Goal: Transaction & Acquisition: Purchase product/service

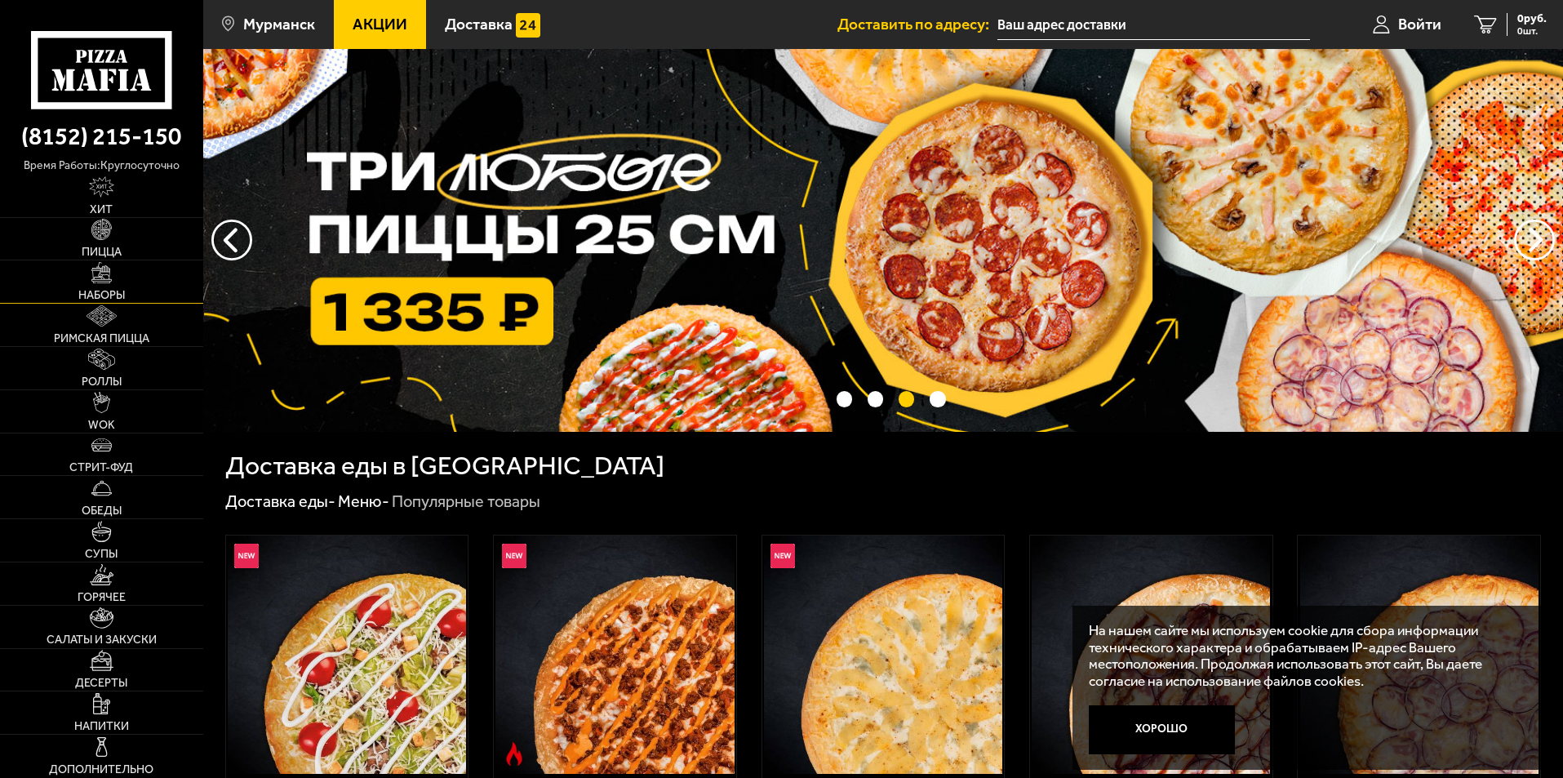
click at [110, 286] on link "Наборы" at bounding box center [101, 281] width 203 height 42
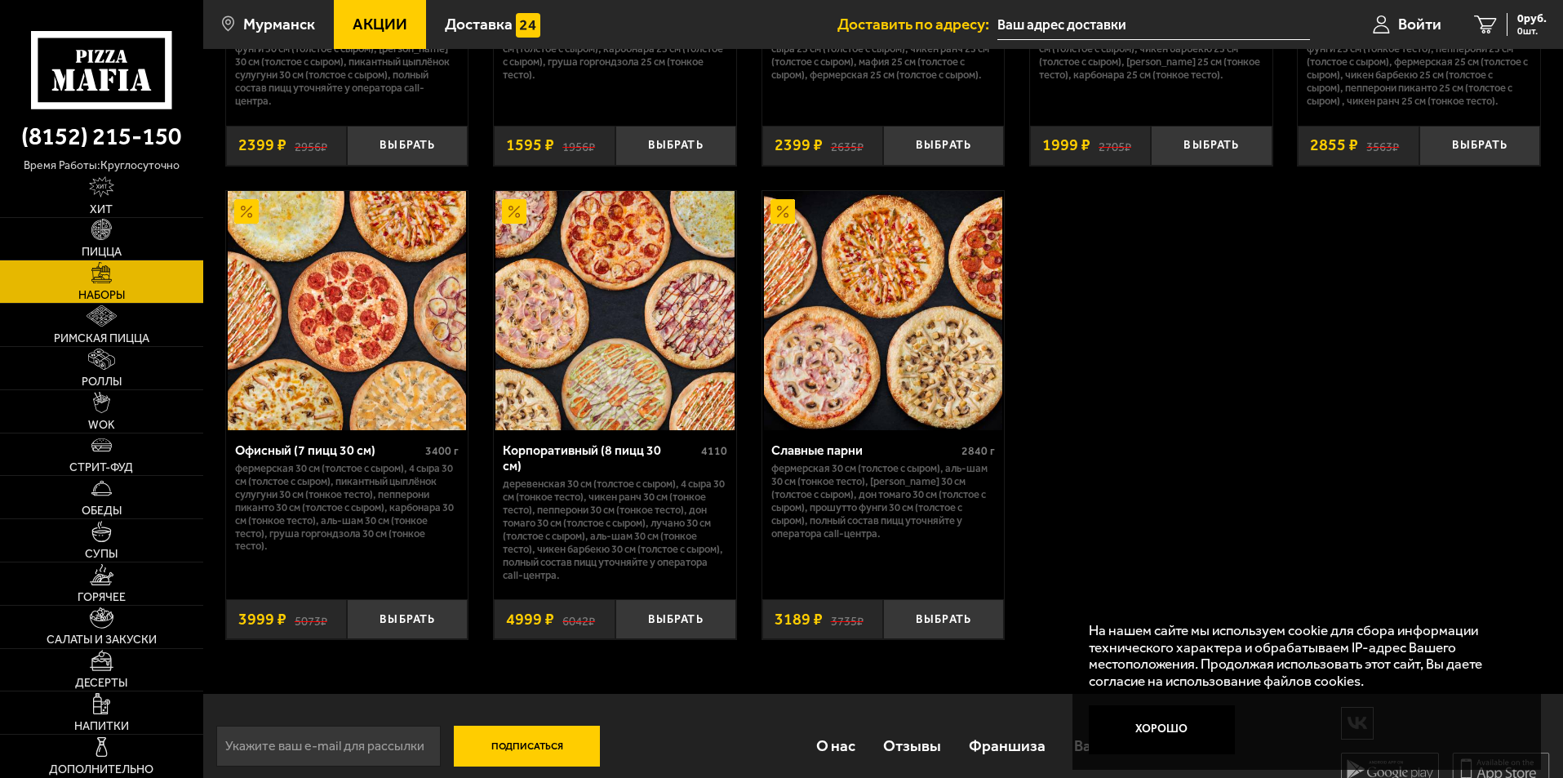
scroll to position [2881, 0]
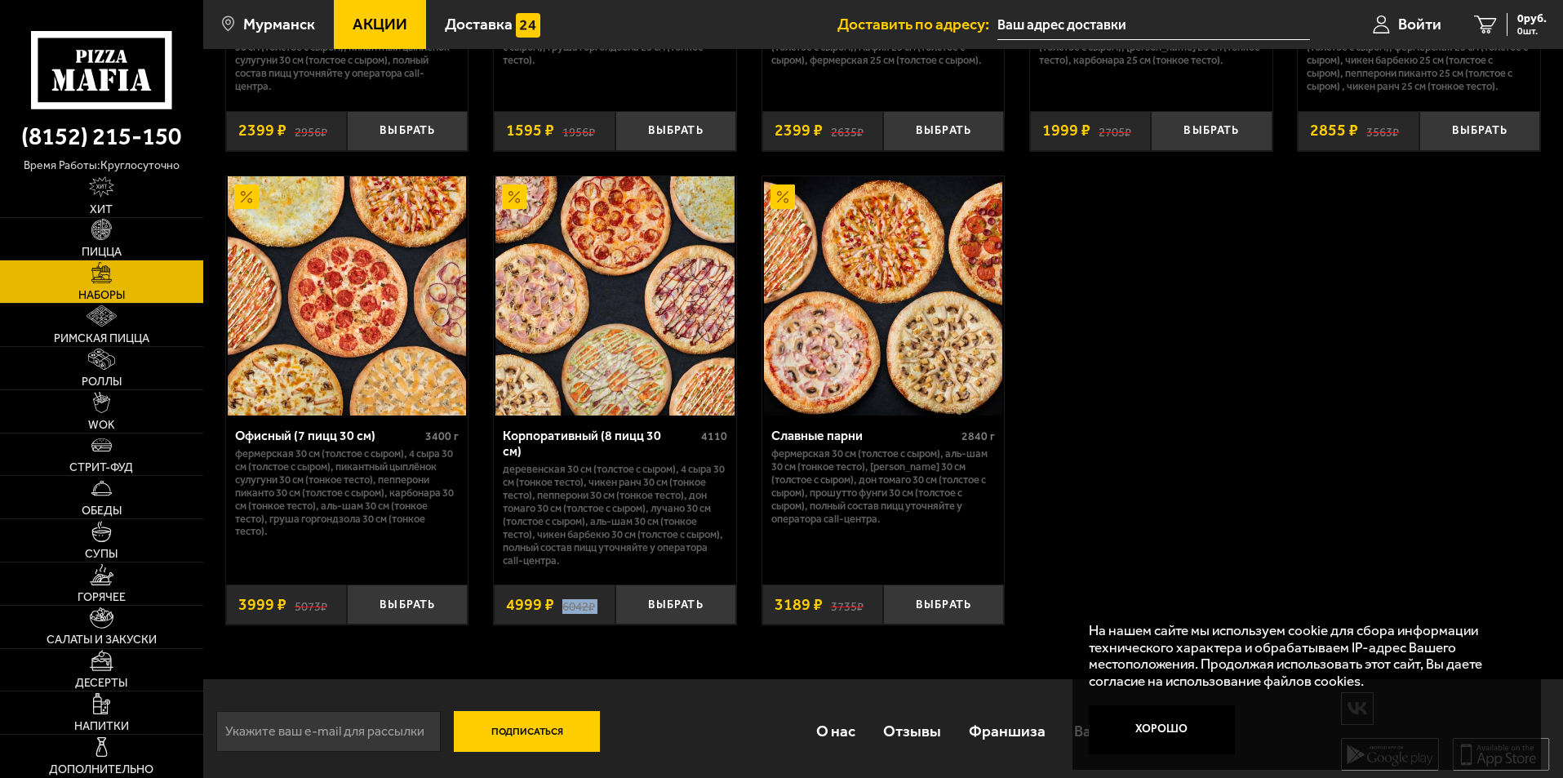
drag, startPoint x: 509, startPoint y: 599, endPoint x: 565, endPoint y: 599, distance: 55.5
click at [565, 599] on div "6042 ₽ 4999 ₽" at bounding box center [554, 605] width 121 height 40
drag, startPoint x: 516, startPoint y: 602, endPoint x: 534, endPoint y: 602, distance: 18.0
click at [534, 602] on span "4999 ₽" at bounding box center [530, 605] width 48 height 16
drag, startPoint x: 244, startPoint y: 597, endPoint x: 296, endPoint y: 605, distance: 52.9
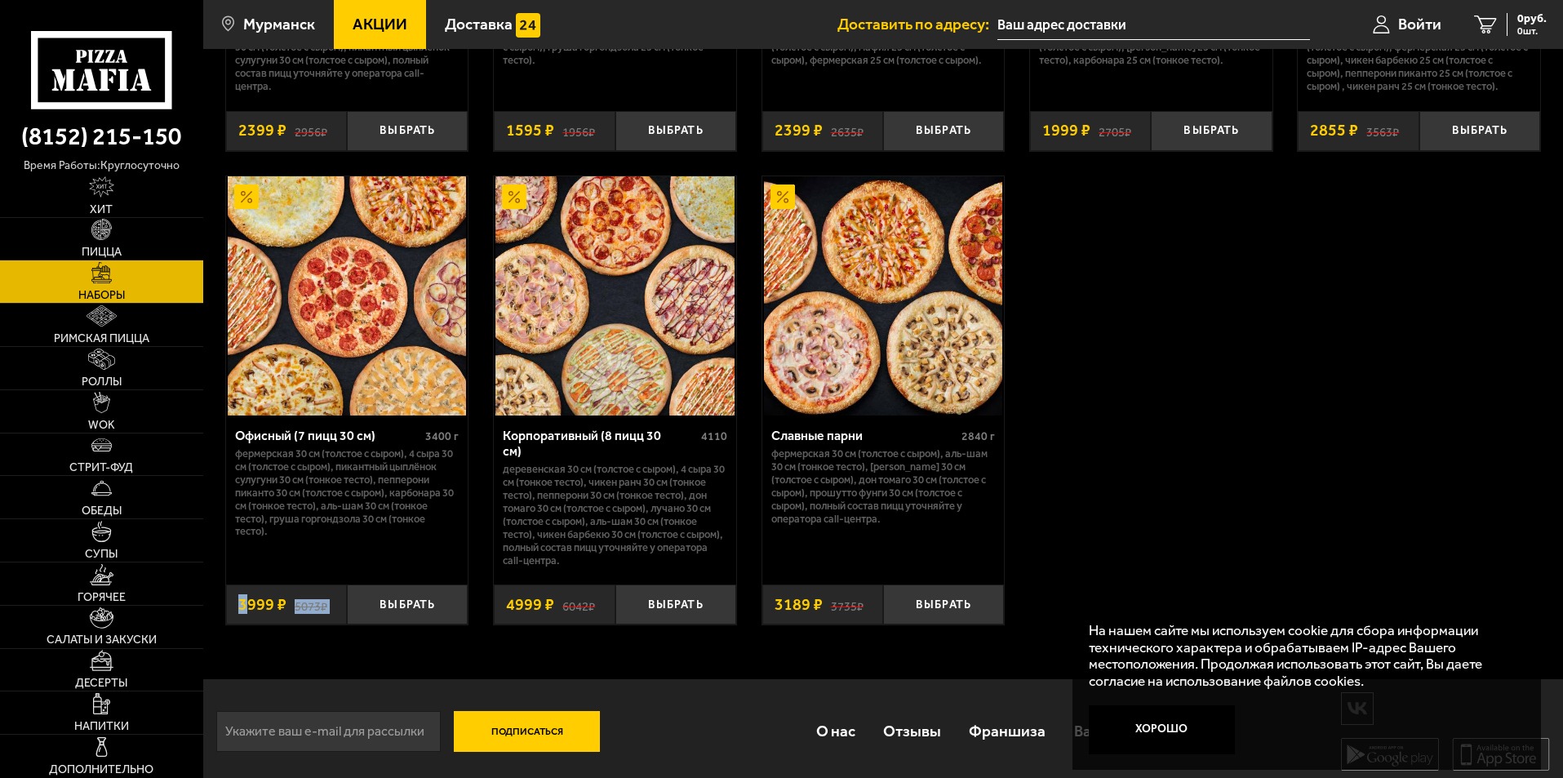
click at [296, 605] on div "5073 ₽ 3999 ₽" at bounding box center [286, 605] width 121 height 40
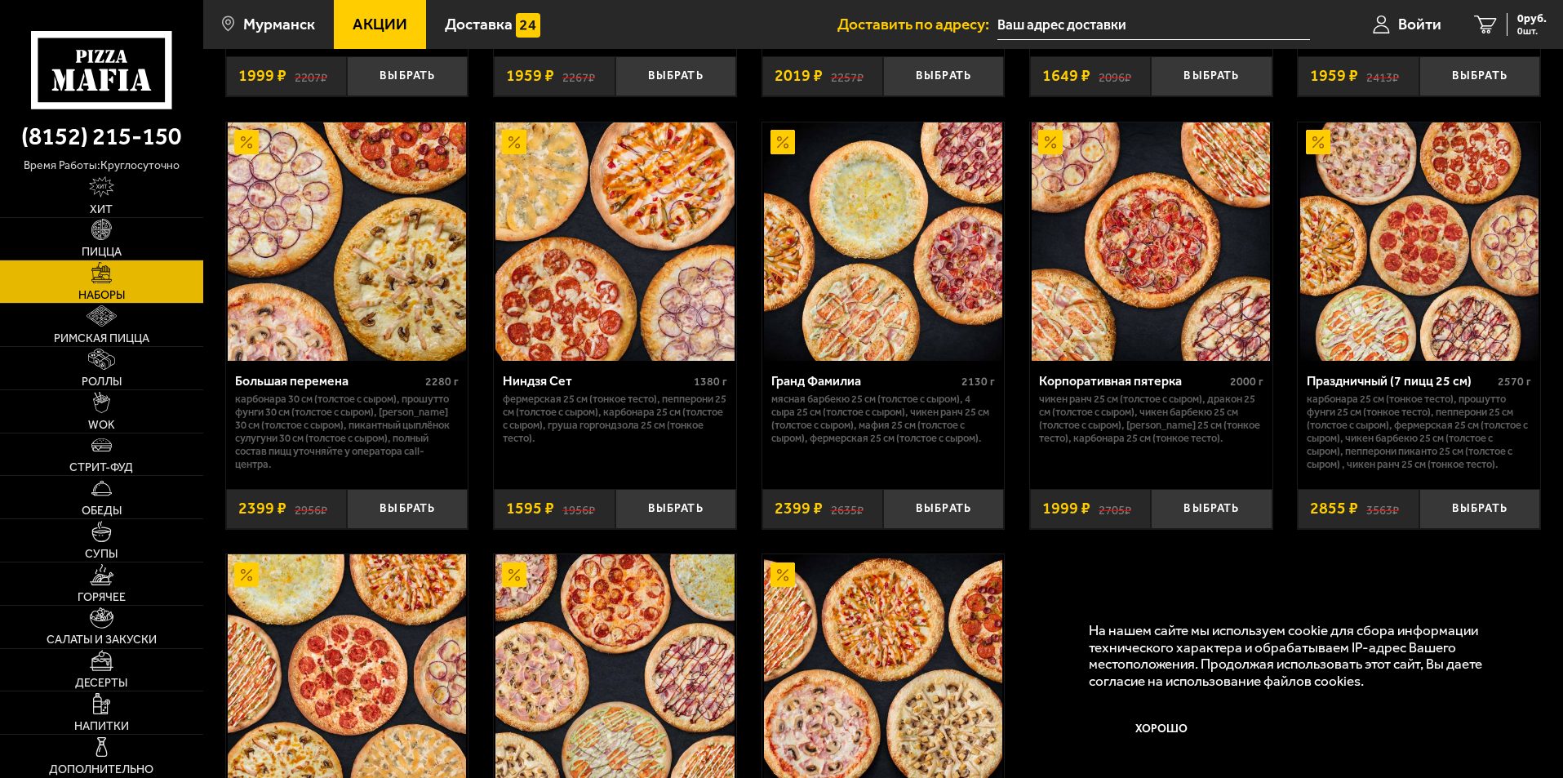
scroll to position [2473, 0]
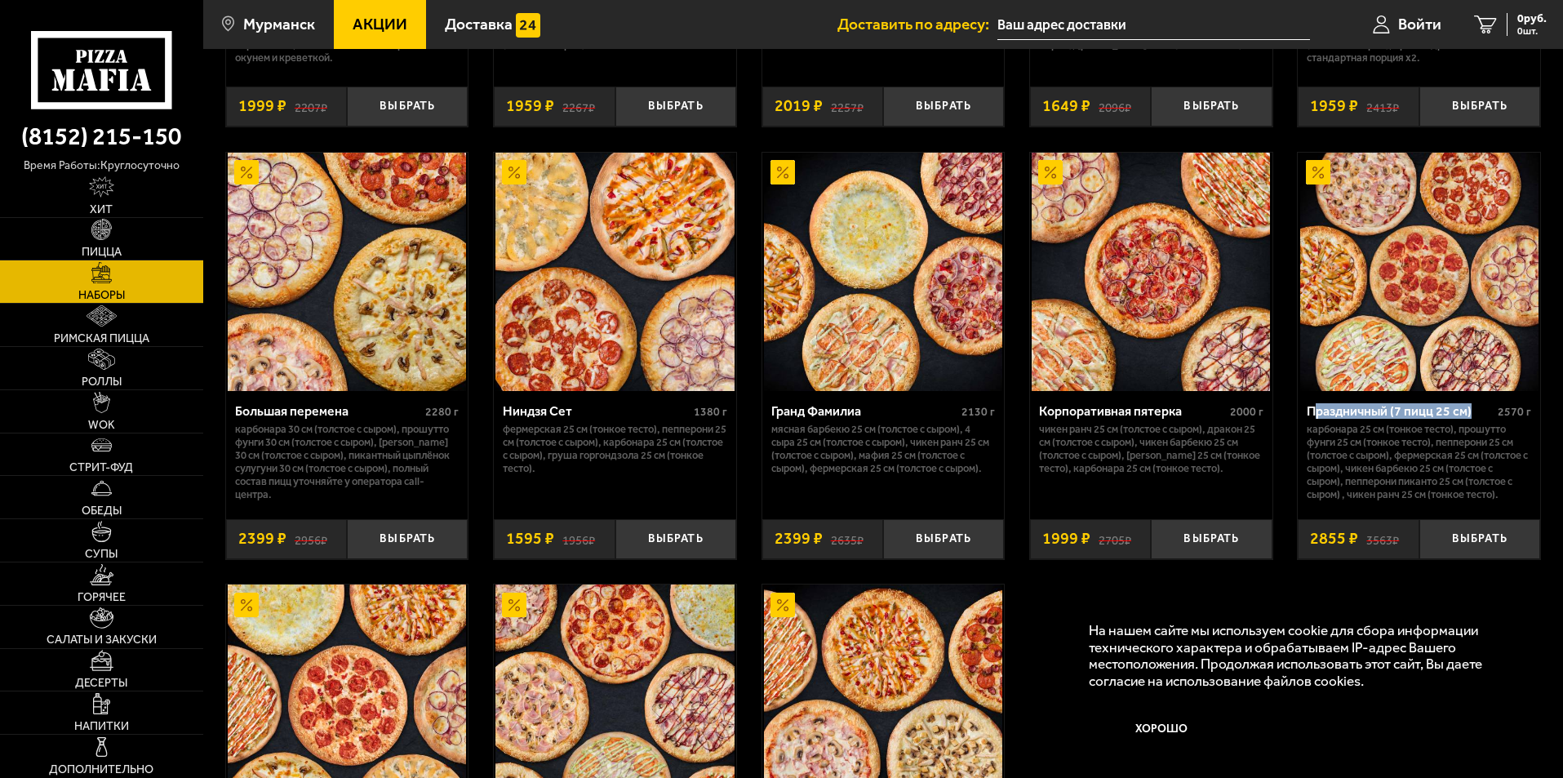
drag, startPoint x: 1313, startPoint y: 418, endPoint x: 1479, endPoint y: 423, distance: 166.6
click at [1479, 419] on div "Праздничный (7 пицц 25 см)" at bounding box center [1400, 411] width 187 height 16
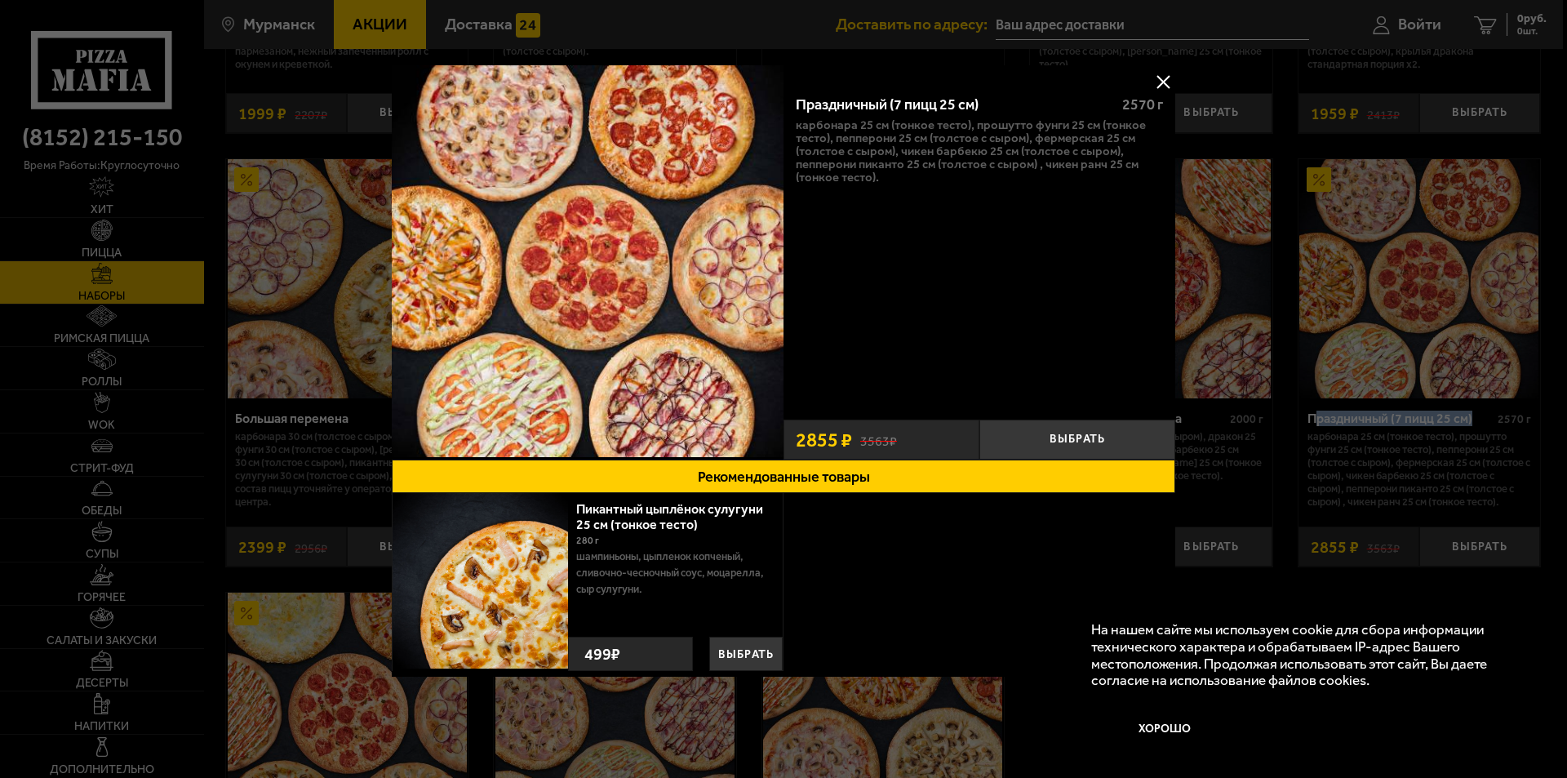
click at [1164, 81] on button at bounding box center [1163, 81] width 24 height 24
